Goal: Information Seeking & Learning: Learn about a topic

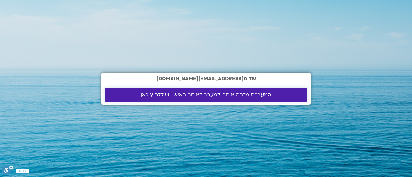
click at [232, 92] on span "המערכת מזהה אותך. למעבר לאיזור האישי יש ללחוץ כאן" at bounding box center [206, 95] width 131 height 6
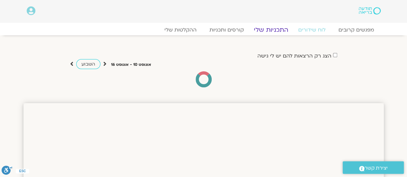
click at [271, 28] on link "התכניות שלי" at bounding box center [271, 30] width 50 height 8
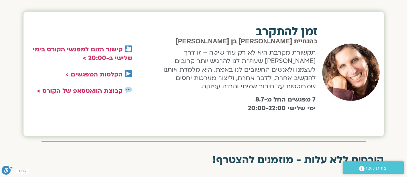
scroll to position [258, 0]
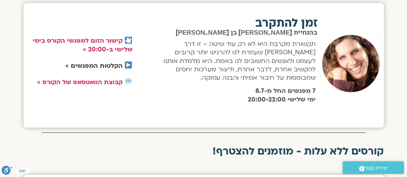
click at [103, 67] on link "הקלטות המפגשים >" at bounding box center [93, 66] width 57 height 8
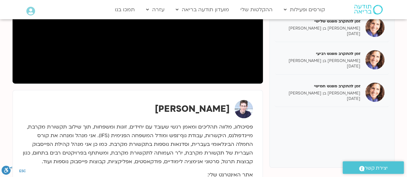
scroll to position [161, 0]
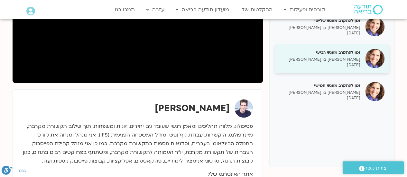
click at [343, 60] on p "שאנייה כהן בן חיים" at bounding box center [319, 59] width 81 height 5
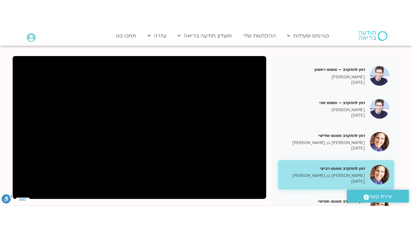
scroll to position [64, 0]
